Goal: Book appointment/travel/reservation

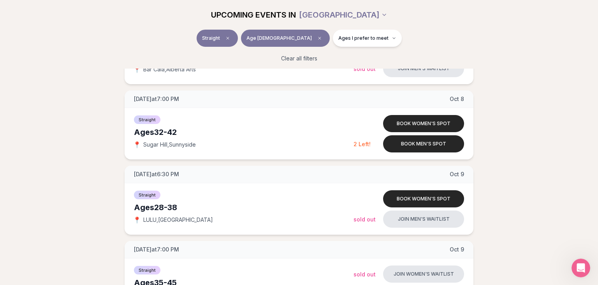
scroll to position [329, 0]
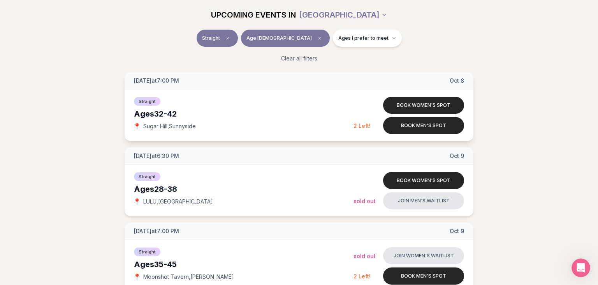
click at [158, 125] on span "Sugar Hill , [GEOGRAPHIC_DATA]" at bounding box center [169, 126] width 53 height 8
click at [196, 101] on div "Straight" at bounding box center [244, 100] width 220 height 9
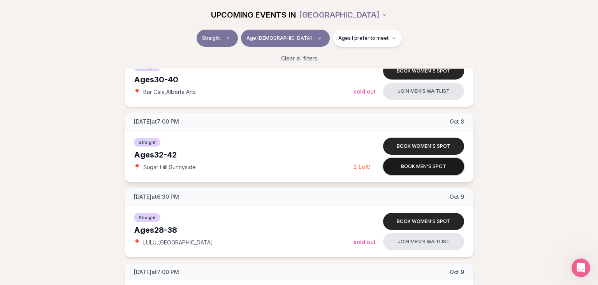
click at [420, 167] on button "Book men's spot" at bounding box center [423, 166] width 81 height 17
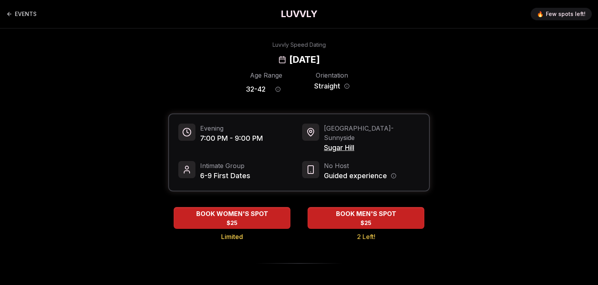
click at [332, 142] on span "Sugar Hill" at bounding box center [372, 147] width 96 height 11
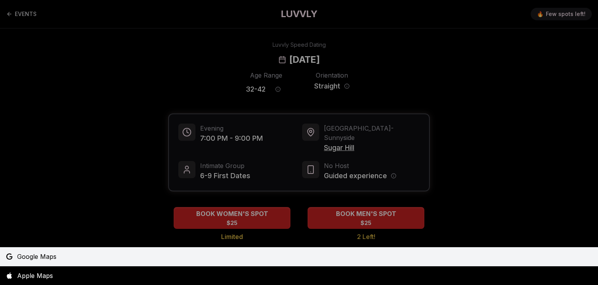
click at [55, 258] on span "Google Maps" at bounding box center [36, 255] width 39 height 9
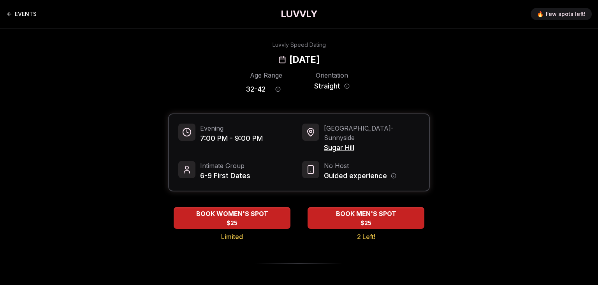
click at [29, 12] on link "EVENTS" at bounding box center [21, 14] width 30 height 16
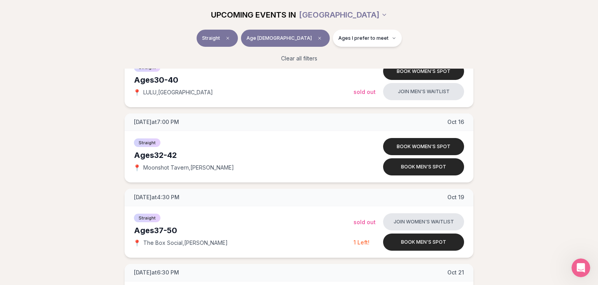
scroll to position [740, 0]
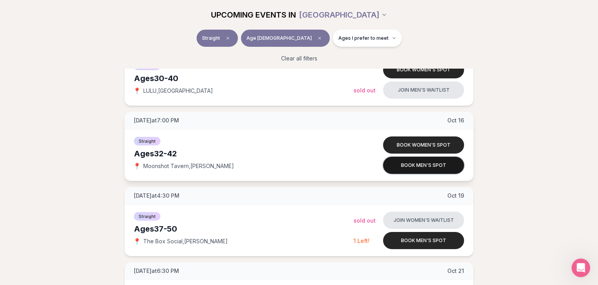
click at [426, 168] on button "Book men's spot" at bounding box center [423, 164] width 81 height 17
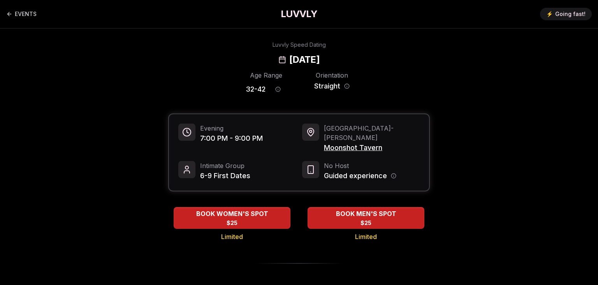
click at [341, 142] on span "Moonshot Tavern" at bounding box center [372, 147] width 96 height 11
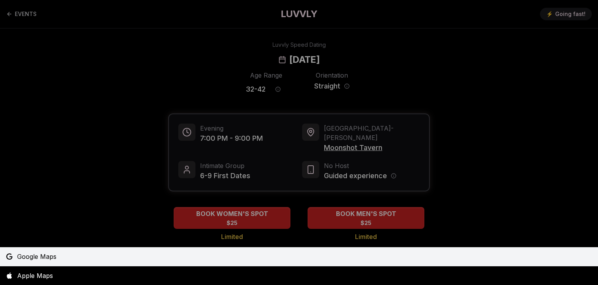
click at [144, 254] on link "Google Maps" at bounding box center [299, 256] width 598 height 19
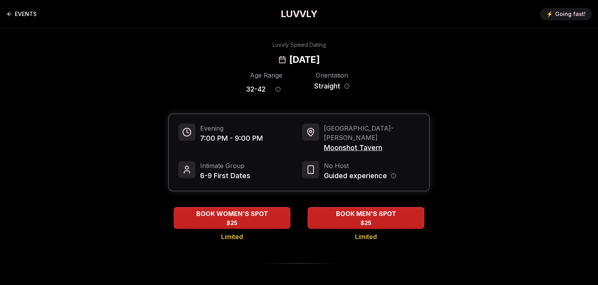
click at [29, 13] on link "EVENTS" at bounding box center [21, 14] width 30 height 16
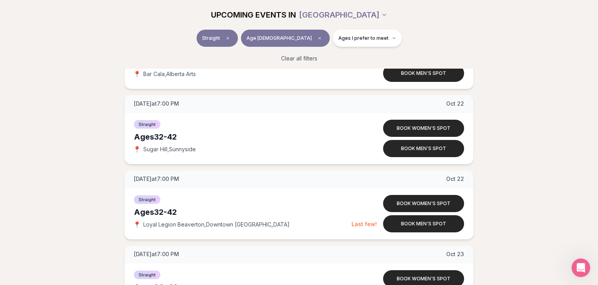
scroll to position [1069, 0]
